Goal: Task Accomplishment & Management: Complete application form

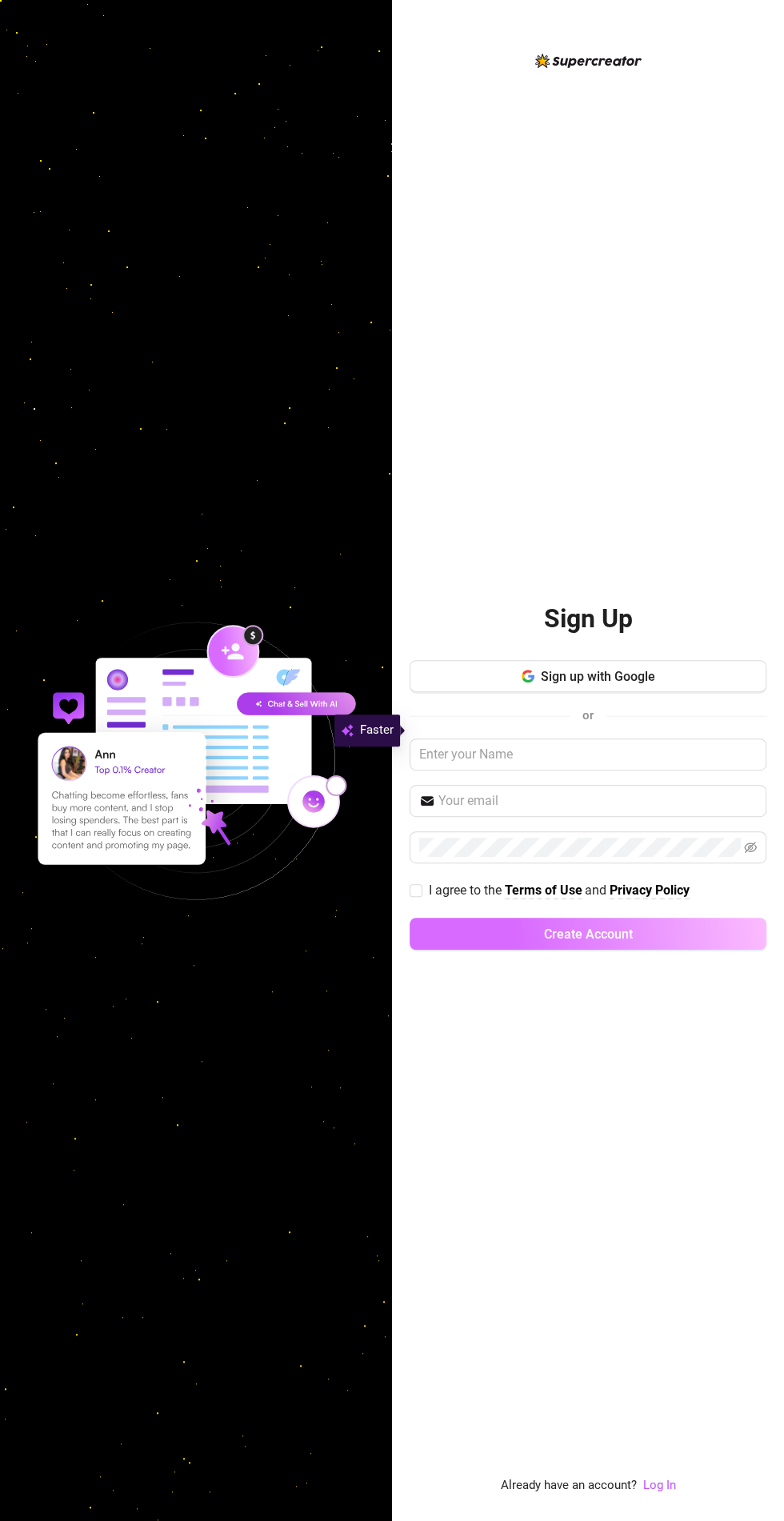
click at [641, 950] on button "Create Account" at bounding box center [587, 933] width 357 height 32
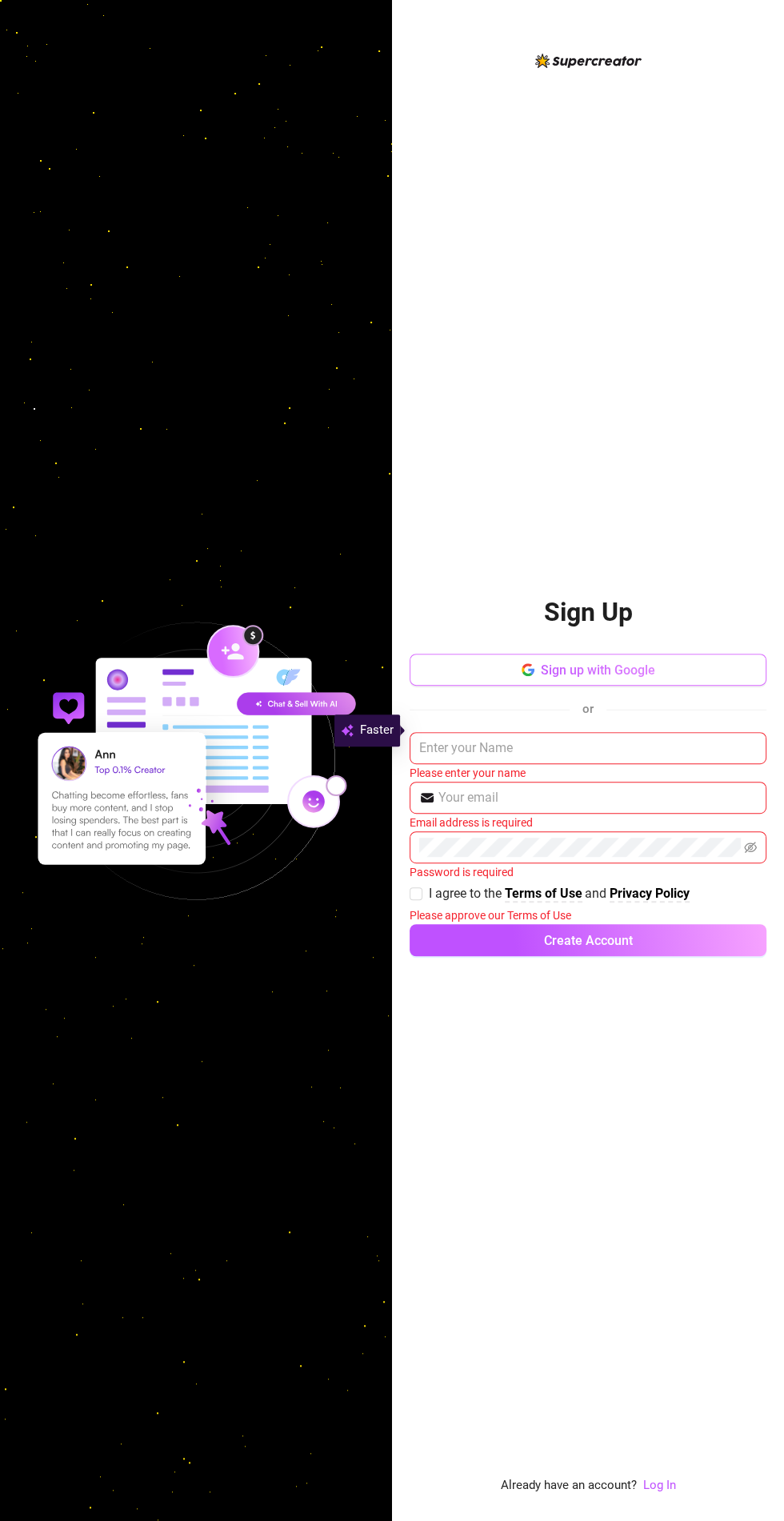
click at [635, 678] on span "Sign up with Google" at bounding box center [598, 670] width 115 height 15
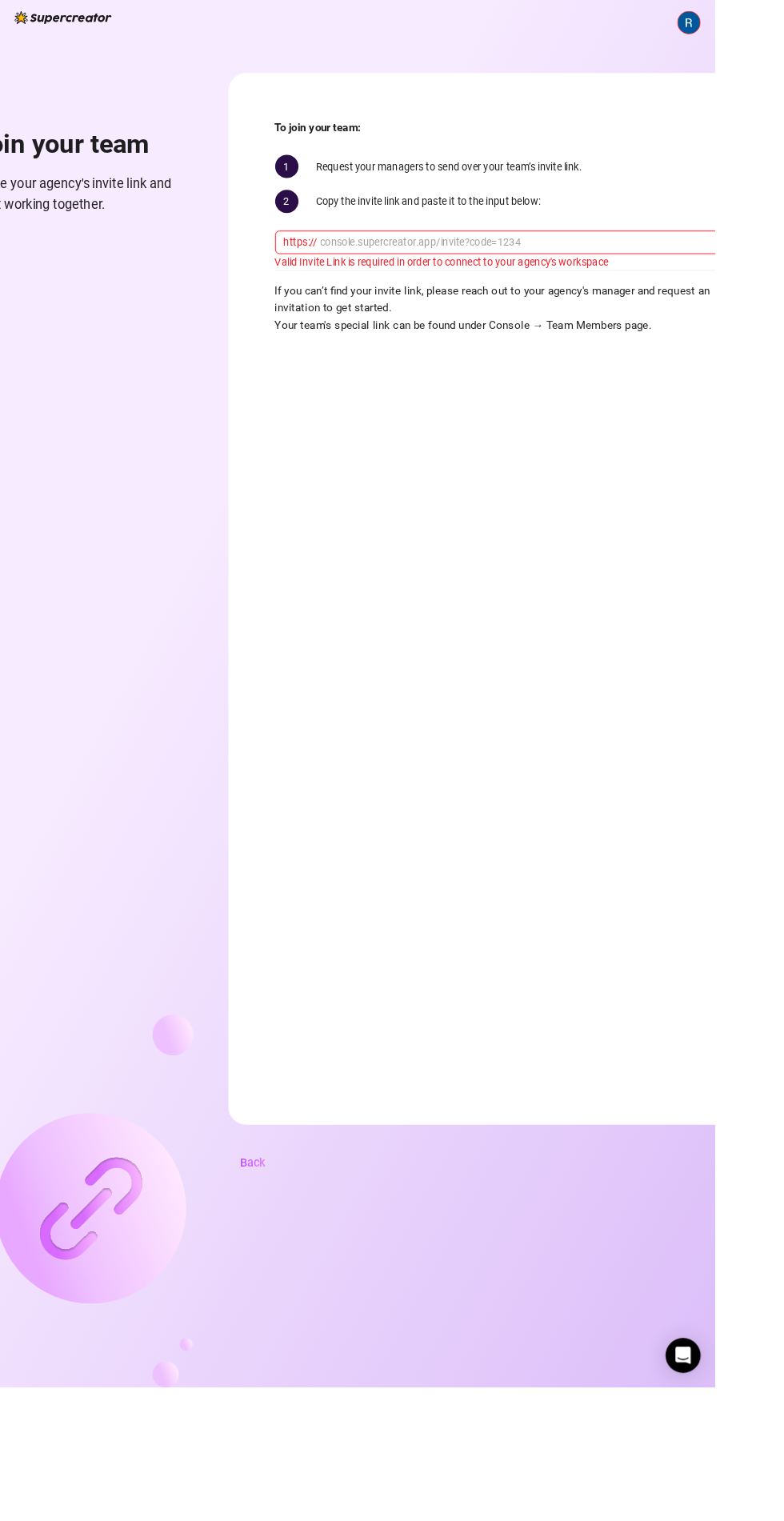
click at [496, 265] on input "text" at bounding box center [574, 266] width 448 height 18
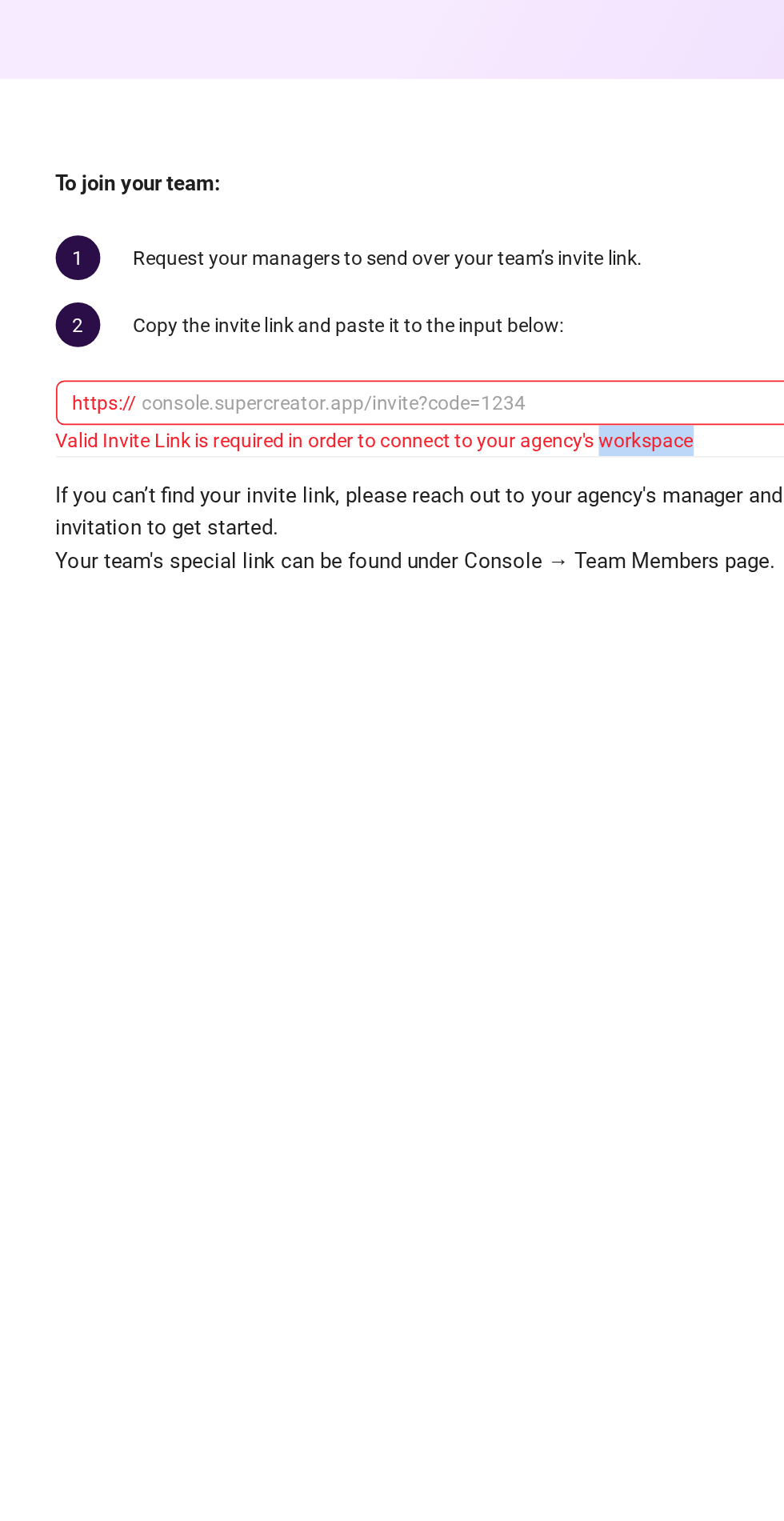
copy div "workspace"
paste input "workspace"
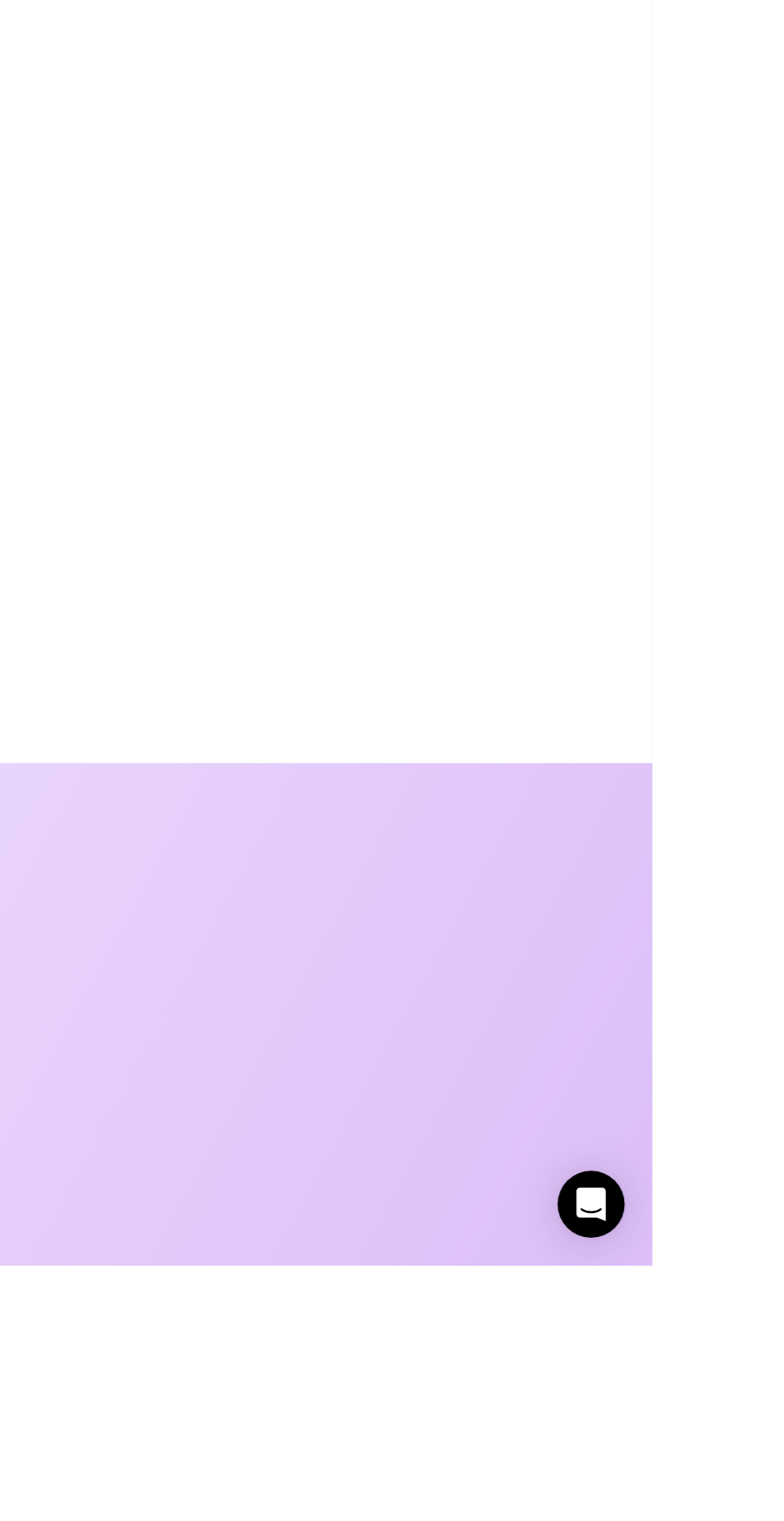
type input "workspace"
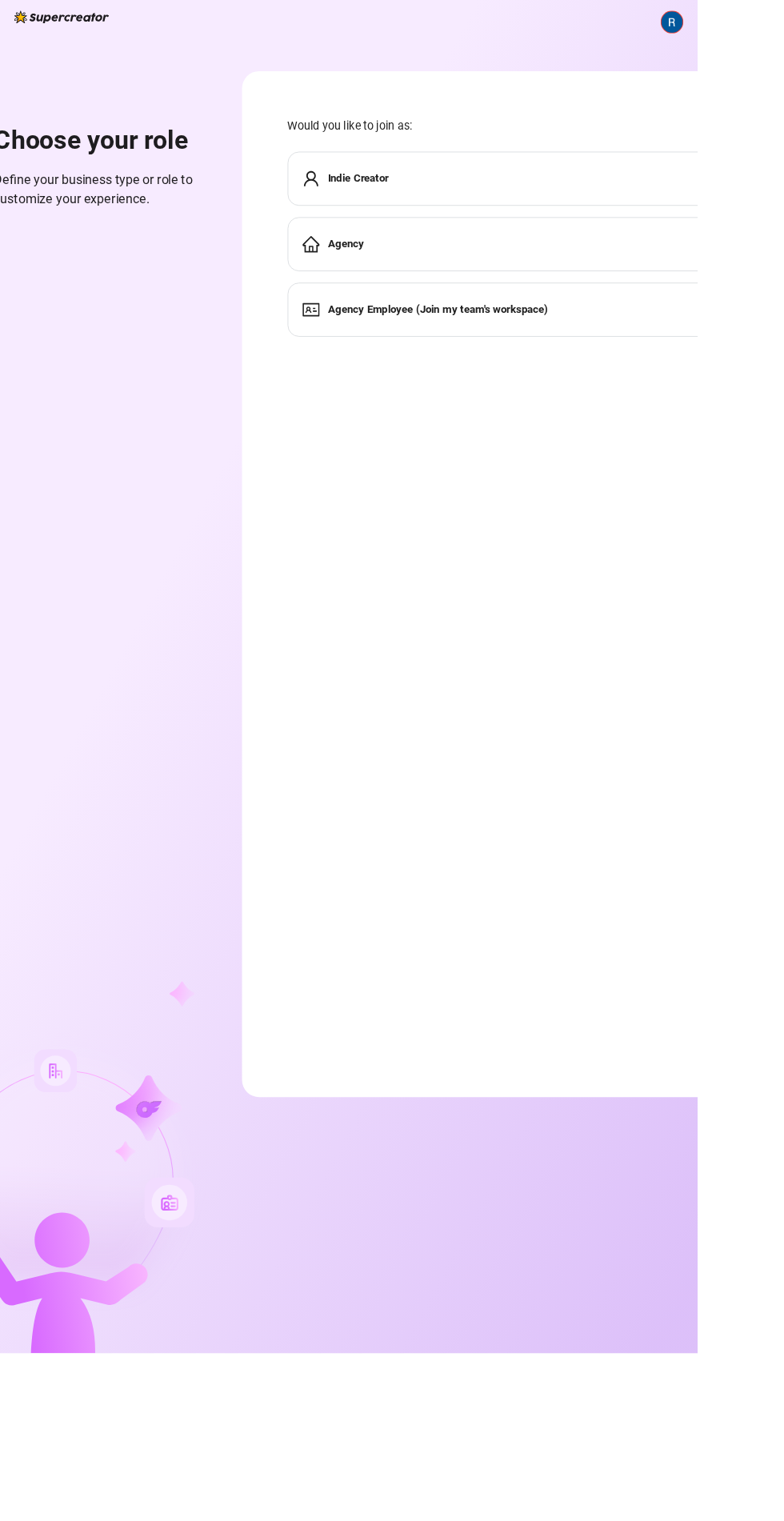
click at [548, 197] on div "Indie Creator" at bounding box center [577, 201] width 507 height 61
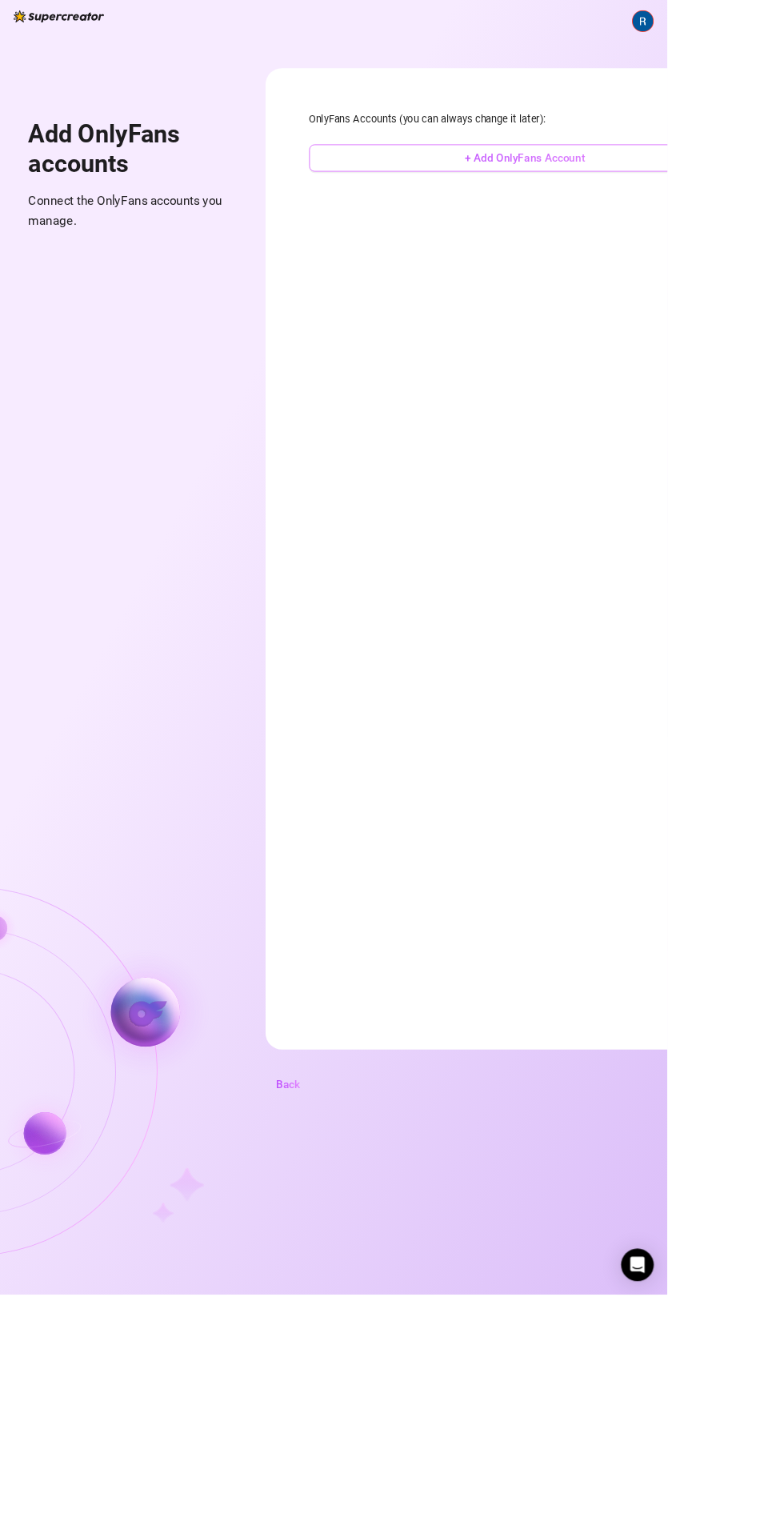
click at [685, 182] on span "+ Add OnlyFans Account" at bounding box center [616, 185] width 141 height 15
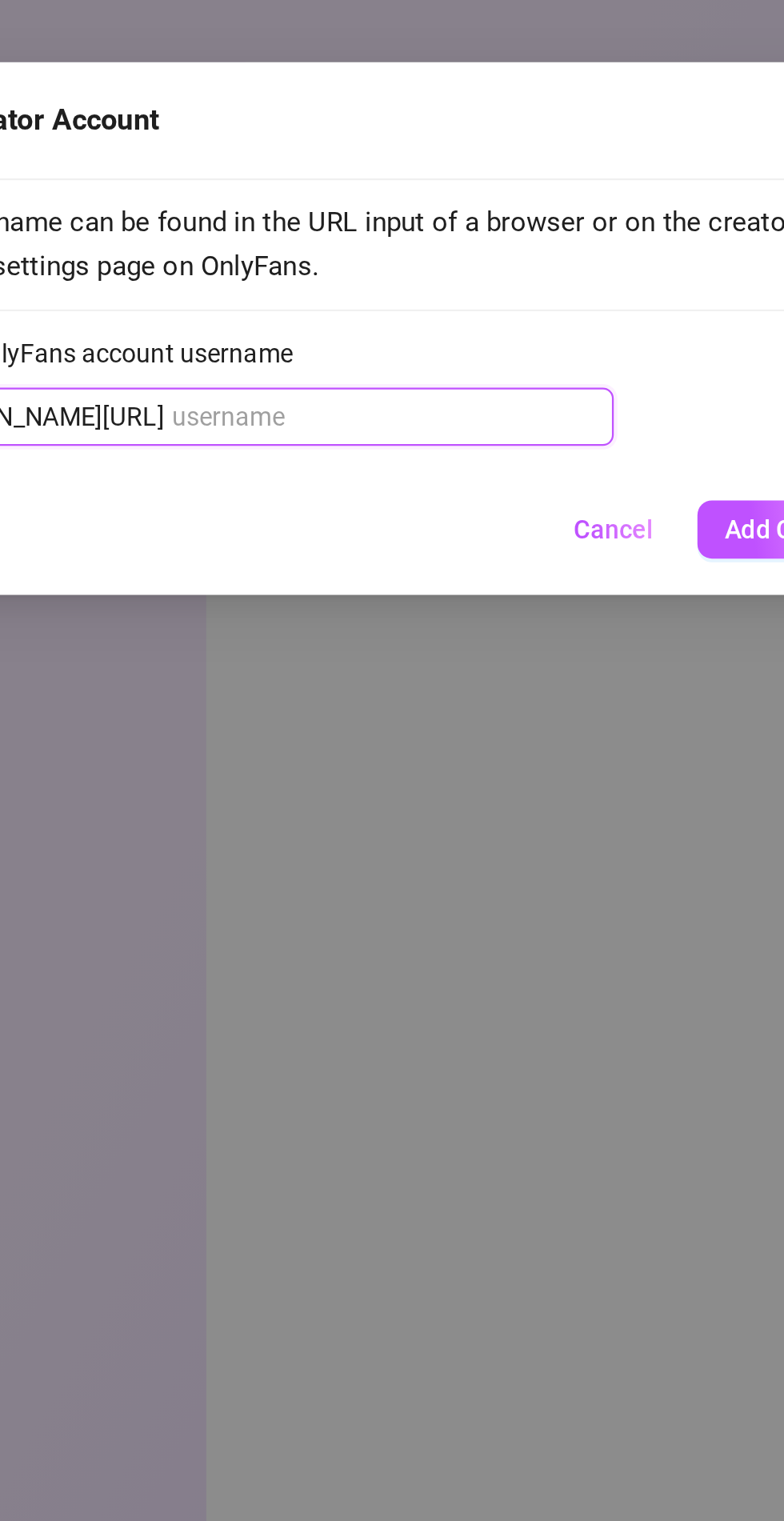
click at [392, 234] on input "Enter OnlyFans account username" at bounding box center [388, 236] width 184 height 18
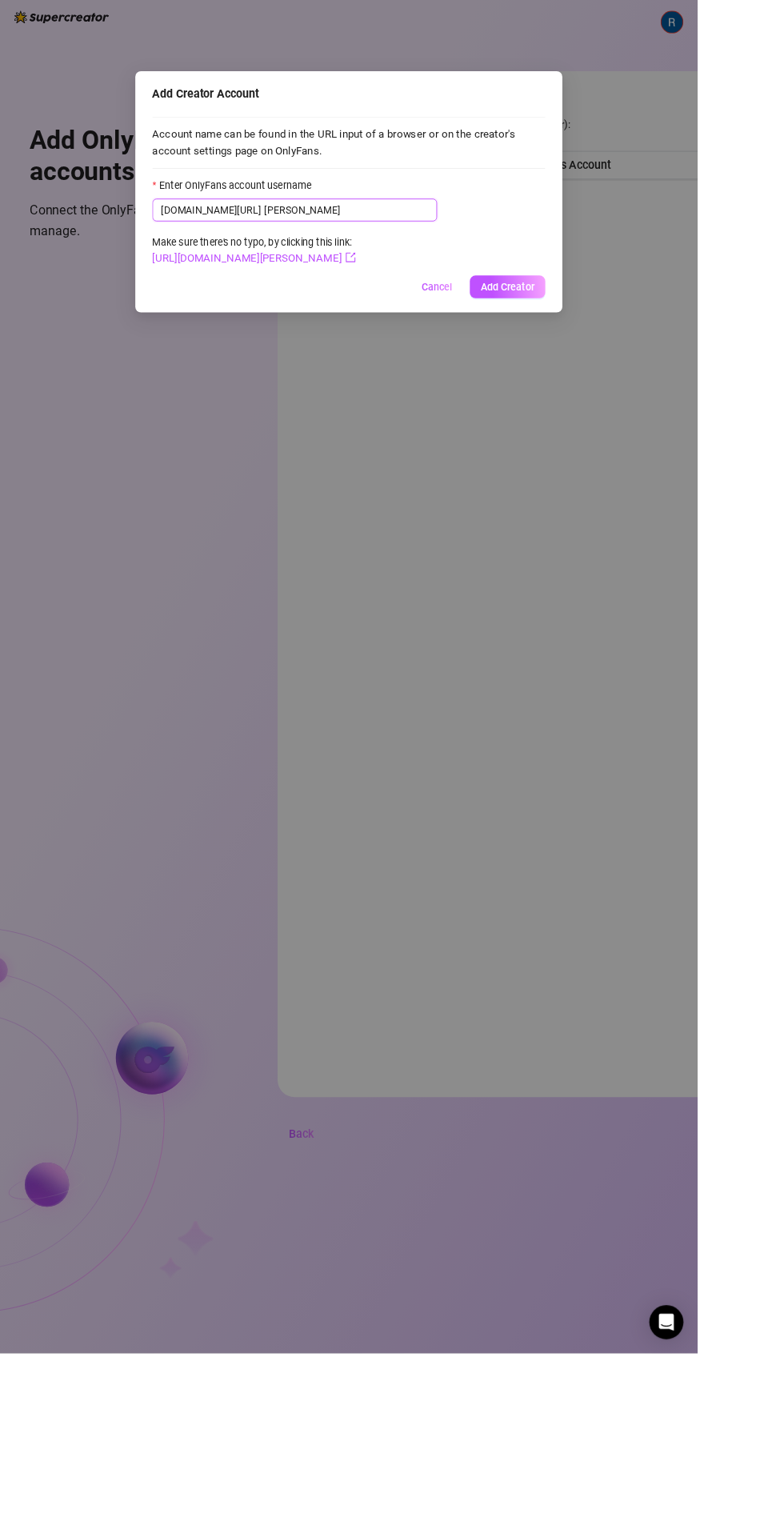
type input "[PERSON_NAME]"
